Goal: Information Seeking & Learning: Learn about a topic

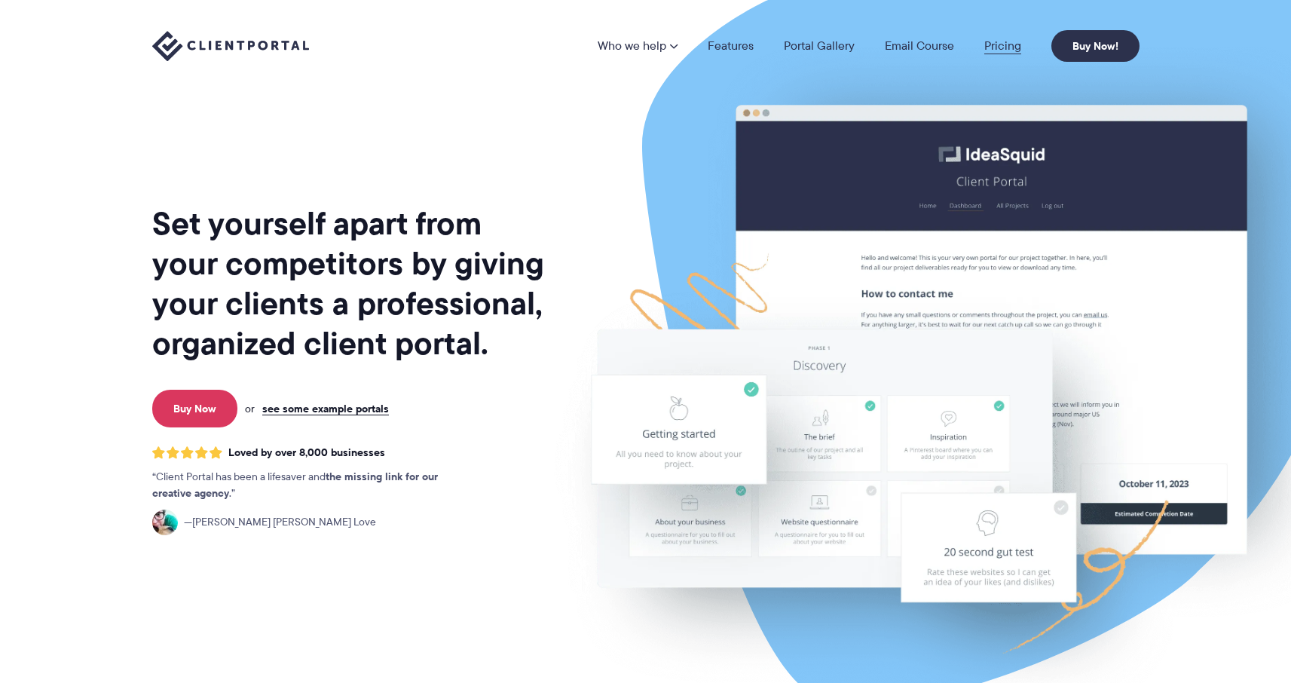
click at [999, 40] on link "Pricing" at bounding box center [1002, 46] width 37 height 12
click at [995, 47] on link "Pricing" at bounding box center [1002, 46] width 37 height 12
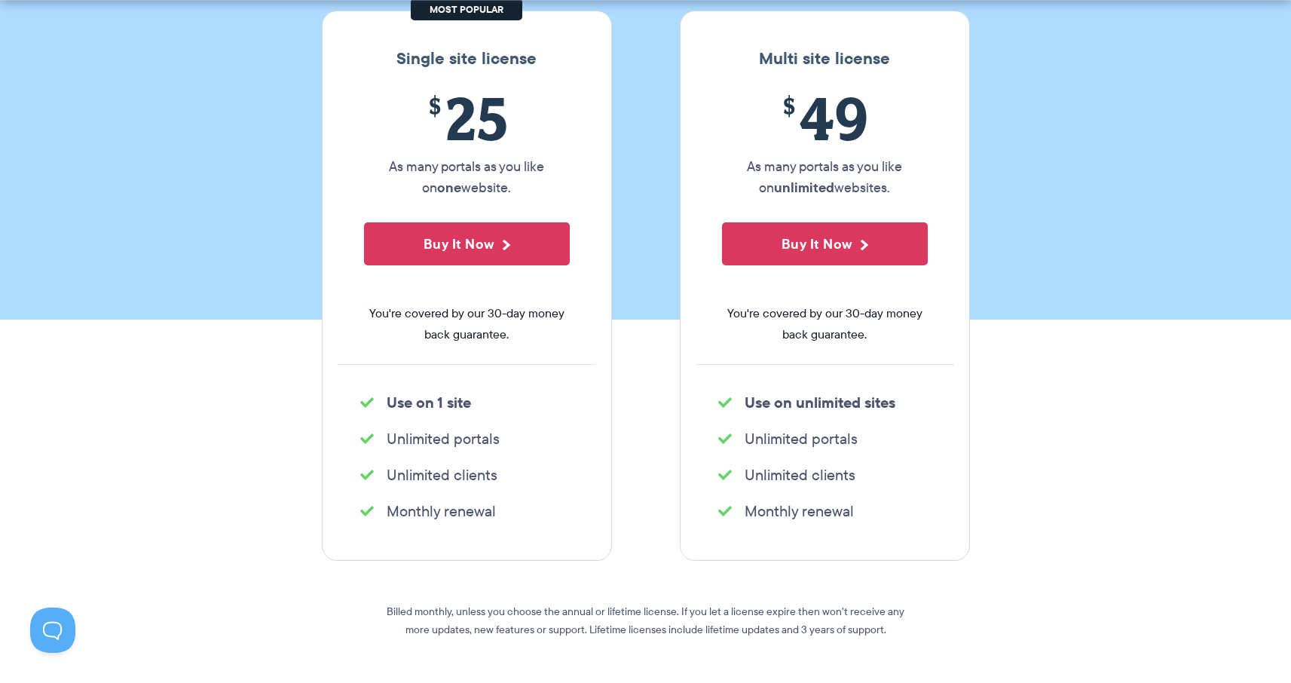
scroll to position [269, 0]
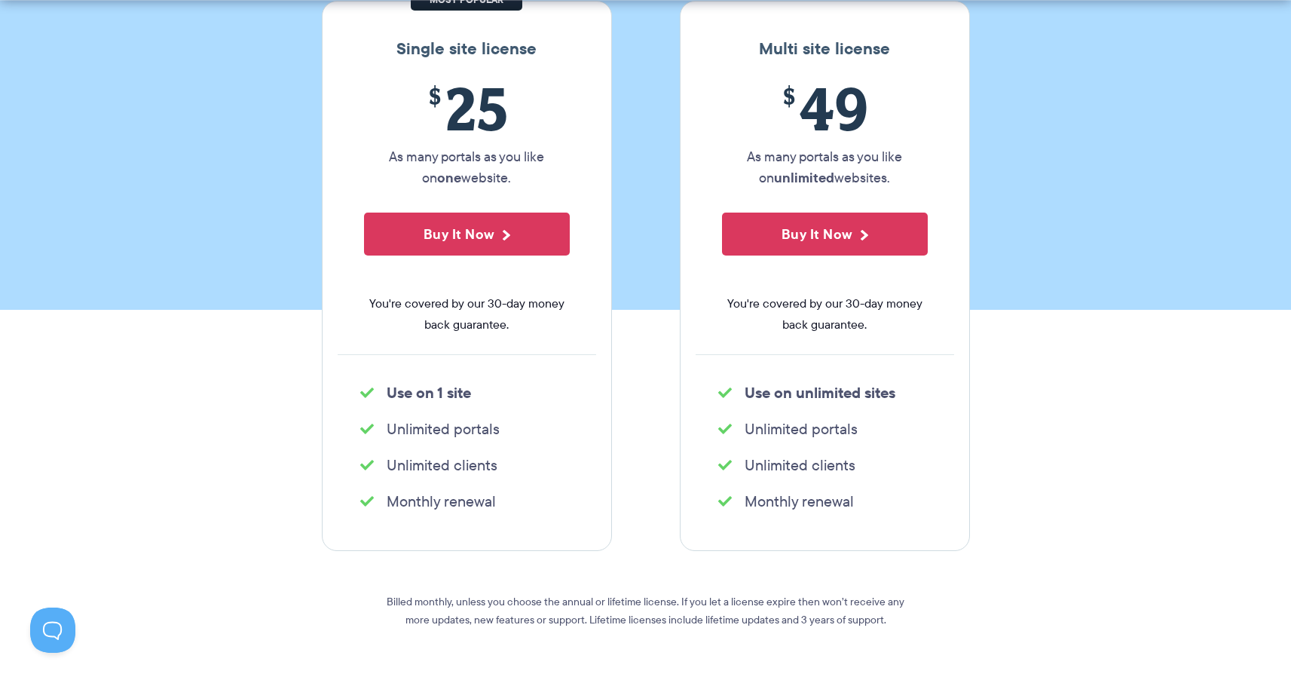
drag, startPoint x: 446, startPoint y: 500, endPoint x: 525, endPoint y: 504, distance: 78.5
click at [525, 504] on li "Monthly renewal" at bounding box center [466, 501] width 213 height 21
click at [641, 452] on div "Single site license $ 25 As many portals as you like on one website. Buy It Now…" at bounding box center [645, 276] width 671 height 550
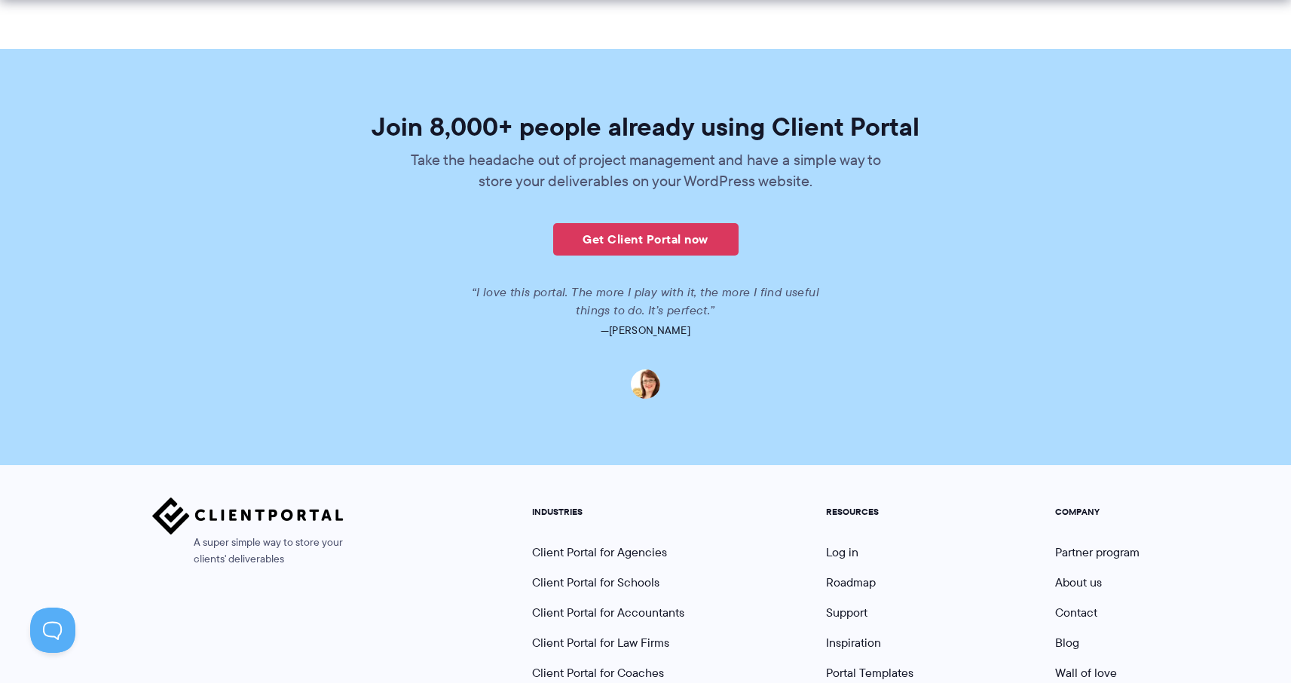
scroll to position [3699, 0]
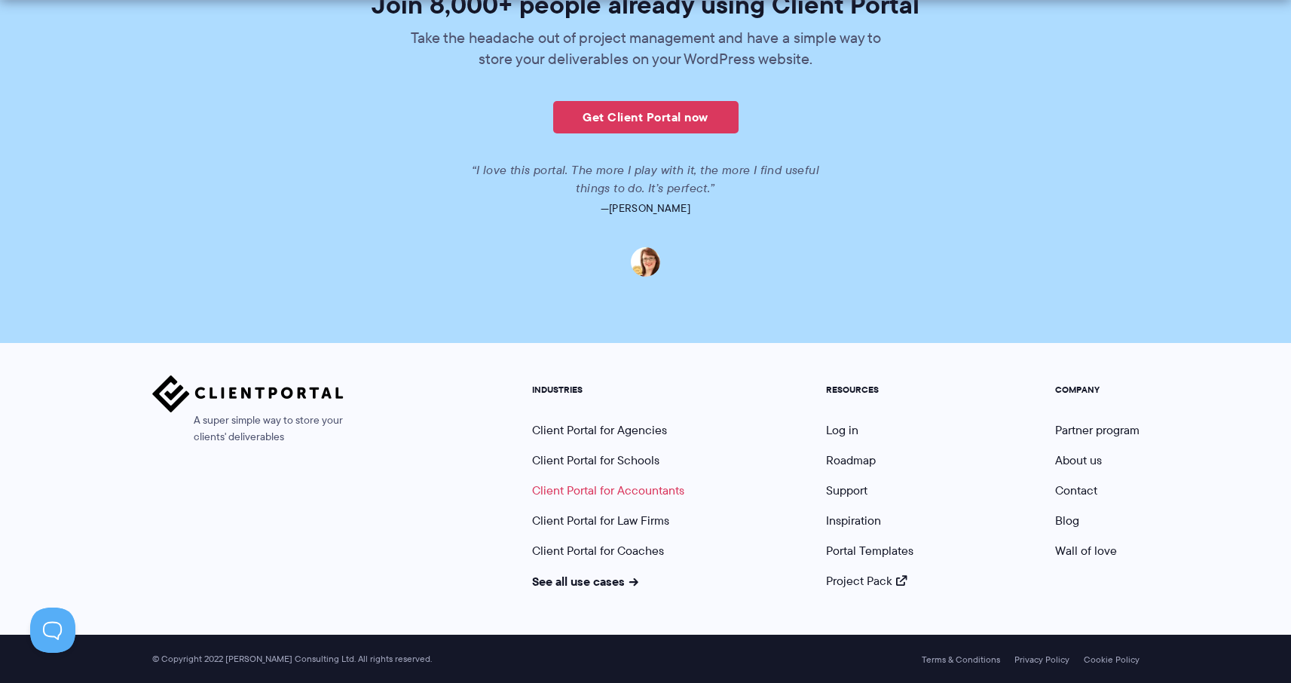
click at [635, 485] on link "Client Portal for Accountants" at bounding box center [608, 490] width 152 height 17
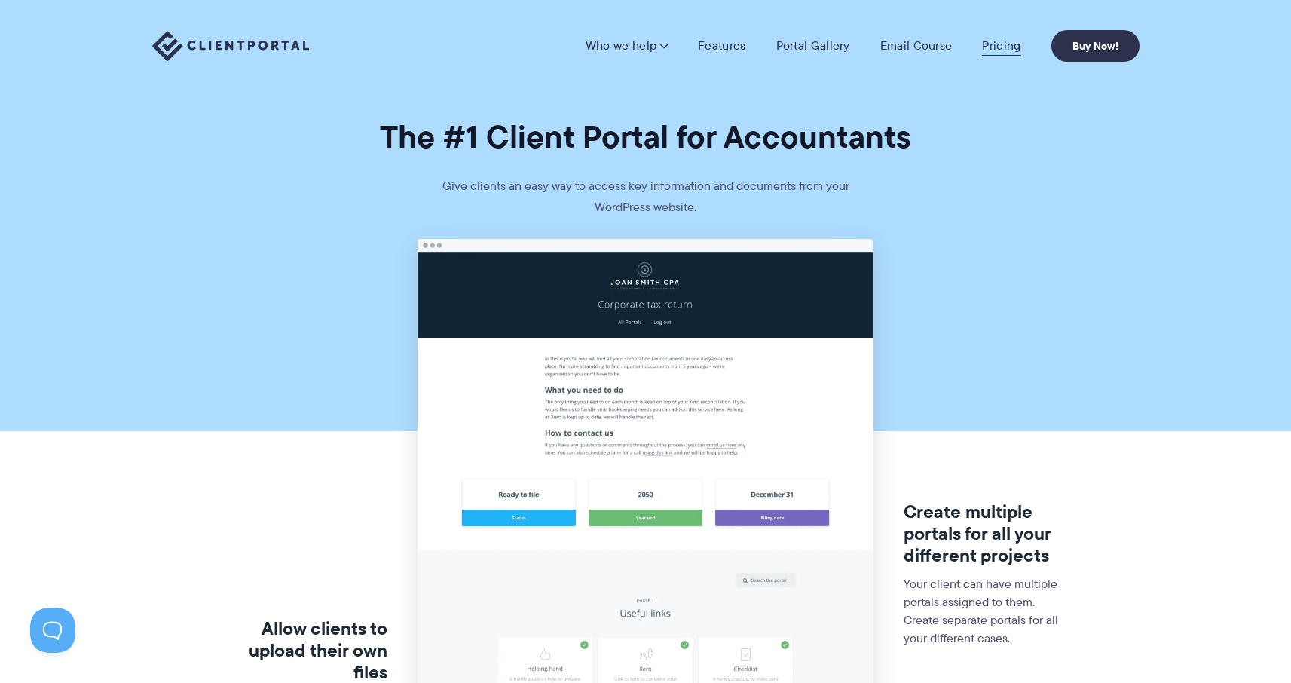
click at [1002, 53] on link "Pricing" at bounding box center [1001, 45] width 38 height 15
